Goal: Task Accomplishment & Management: Complete application form

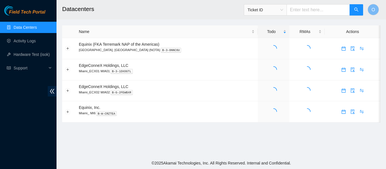
click at [310, 11] on input "text" at bounding box center [318, 9] width 63 height 11
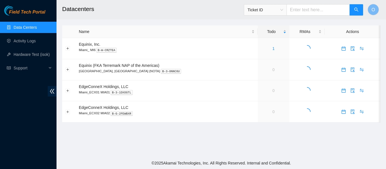
paste input "B-W-11OZ8FR"
type input "B-W-11OZ8FR"
click at [356, 10] on icon "search" at bounding box center [356, 9] width 5 height 5
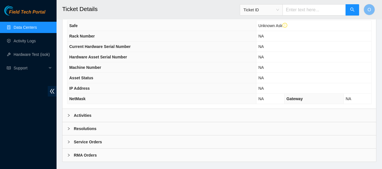
scroll to position [219, 0]
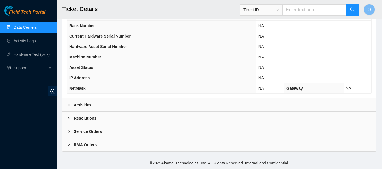
click at [87, 105] on b "Activities" at bounding box center [83, 105] width 18 height 6
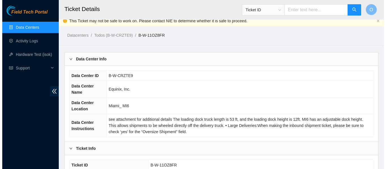
scroll to position [0, 0]
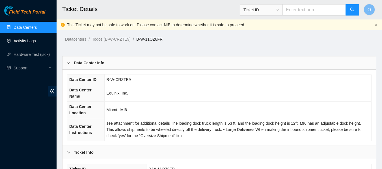
click at [24, 43] on link "Activity Logs" at bounding box center [25, 41] width 22 height 5
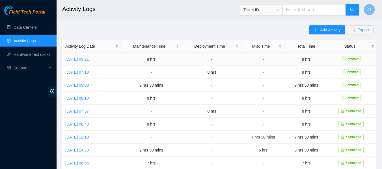
click at [89, 59] on link "[DATE] 09:21" at bounding box center [76, 59] width 23 height 5
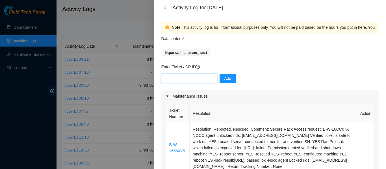
paste input "B-W-11OZ8FR"
type input "B-W-11OZ8FR"
click at [227, 78] on span "Add" at bounding box center [227, 79] width 7 height 6
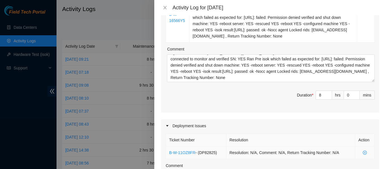
scroll to position [141, 0]
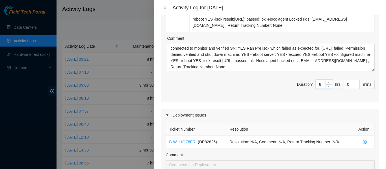
drag, startPoint x: 318, startPoint y: 84, endPoint x: 309, endPoint y: 84, distance: 9.1
click at [309, 84] on span "Duration * 8 hrs 0 mins" at bounding box center [270, 88] width 209 height 16
type input "2"
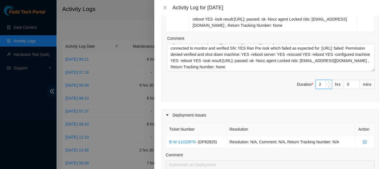
click at [280, 96] on div "Ticket Number Resolution Action B-W-16566Y5 Resolution: Rebooted, Rescued, Comm…" at bounding box center [270, 32] width 218 height 141
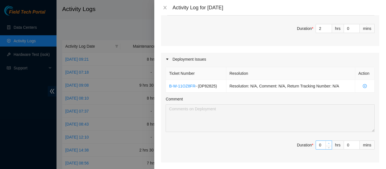
scroll to position [198, 0]
drag, startPoint x: 318, startPoint y: 145, endPoint x: 312, endPoint y: 145, distance: 5.9
click at [316, 145] on div "0" at bounding box center [324, 144] width 16 height 9
type input "7"
type input "9"
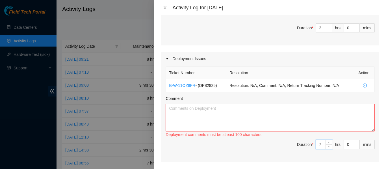
type input "7"
click at [190, 114] on textarea "Comment" at bounding box center [270, 118] width 209 height 28
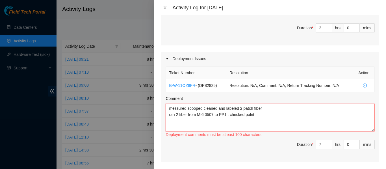
click at [251, 115] on textarea "messured scooped cleaned and labeled 2 patch fiber ran 2 fiber from MI6 0507 to…" at bounding box center [270, 118] width 209 height 28
drag, startPoint x: 266, startPoint y: 126, endPoint x: 252, endPoint y: 115, distance: 18.1
click at [252, 115] on textarea "messured scooped cleaned and labeled 2 patch fiber ran 2 fiber from MI6 0507 to…" at bounding box center [270, 118] width 209 height 28
click at [267, 119] on textarea "messured scooped cleaned and labeled 2 patch fiber ran 2 fiber from MI6 0507 to…" at bounding box center [270, 118] width 209 height 28
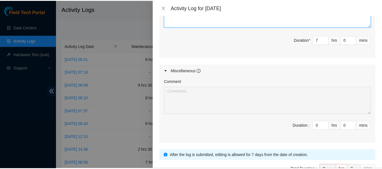
scroll to position [339, 0]
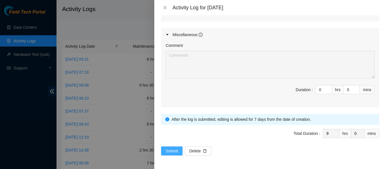
type textarea "messured scooped cleaned and labeled 2 patch fiber ran 2 fiber from MI6 0507 to…"
click at [175, 154] on span "Submit" at bounding box center [172, 151] width 12 height 6
